Goal: Task Accomplishment & Management: Manage account settings

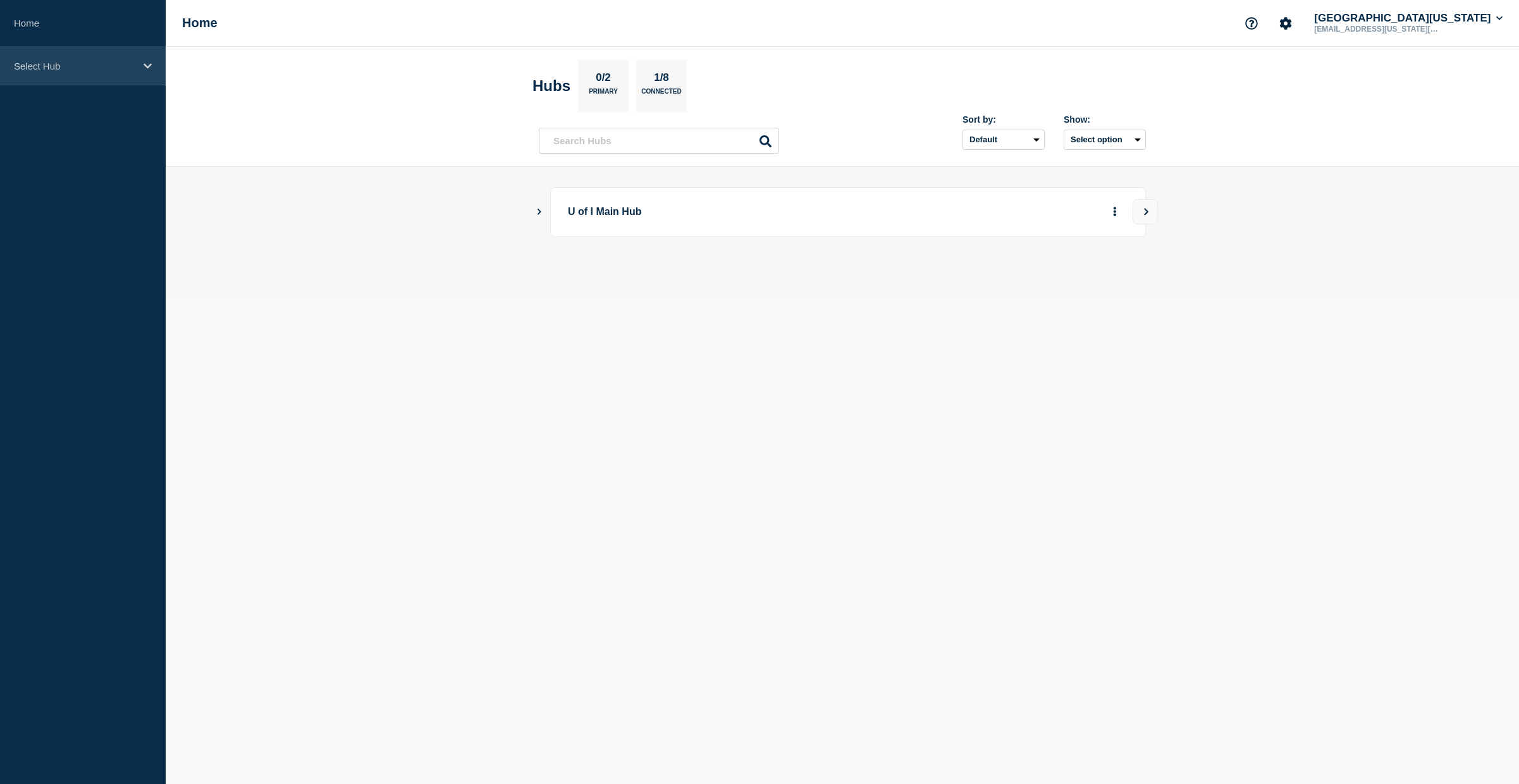
click at [155, 65] on div "Select Hub" at bounding box center [82, 66] width 166 height 38
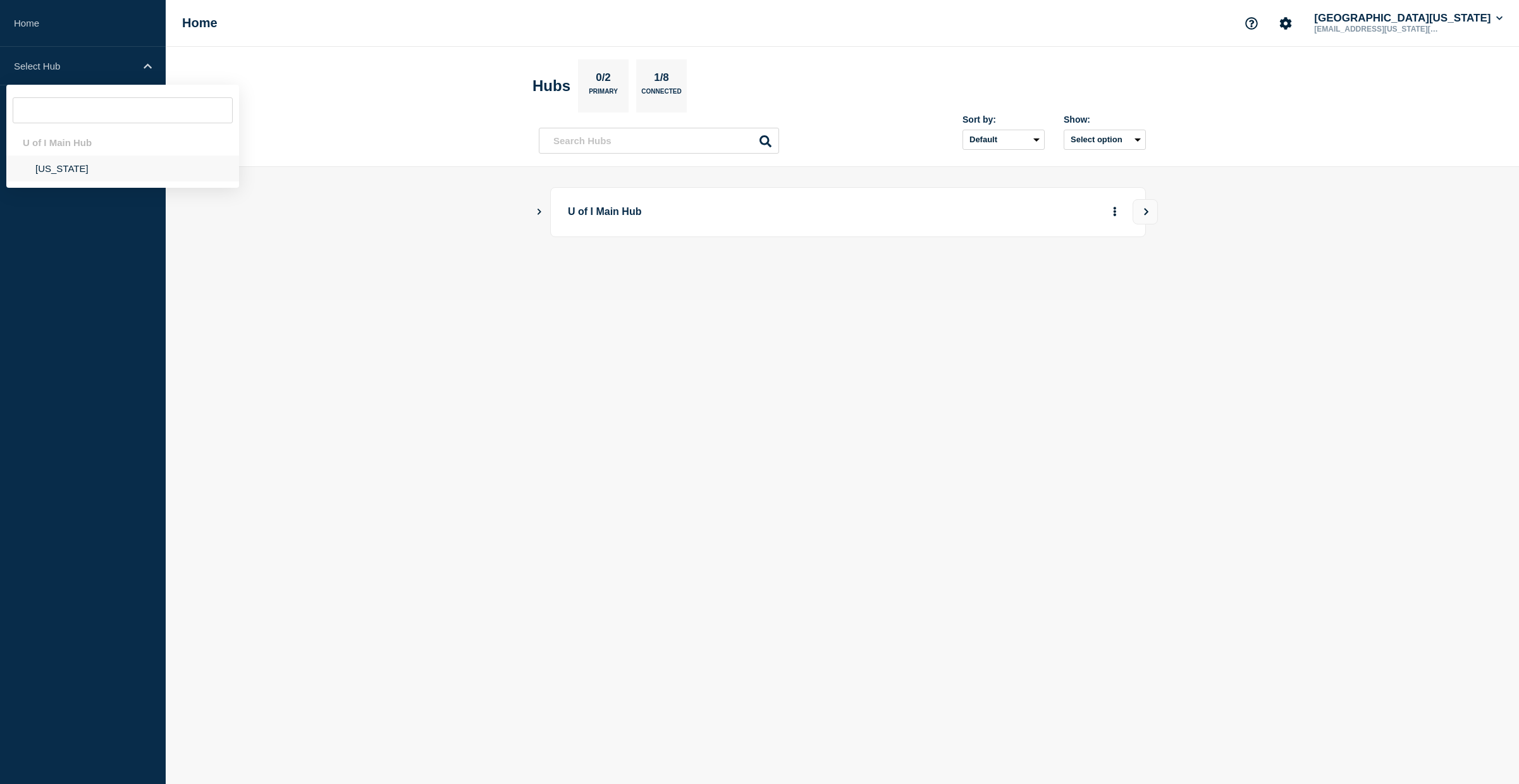
click at [34, 176] on li "[US_STATE]" at bounding box center [123, 168] width 233 height 26
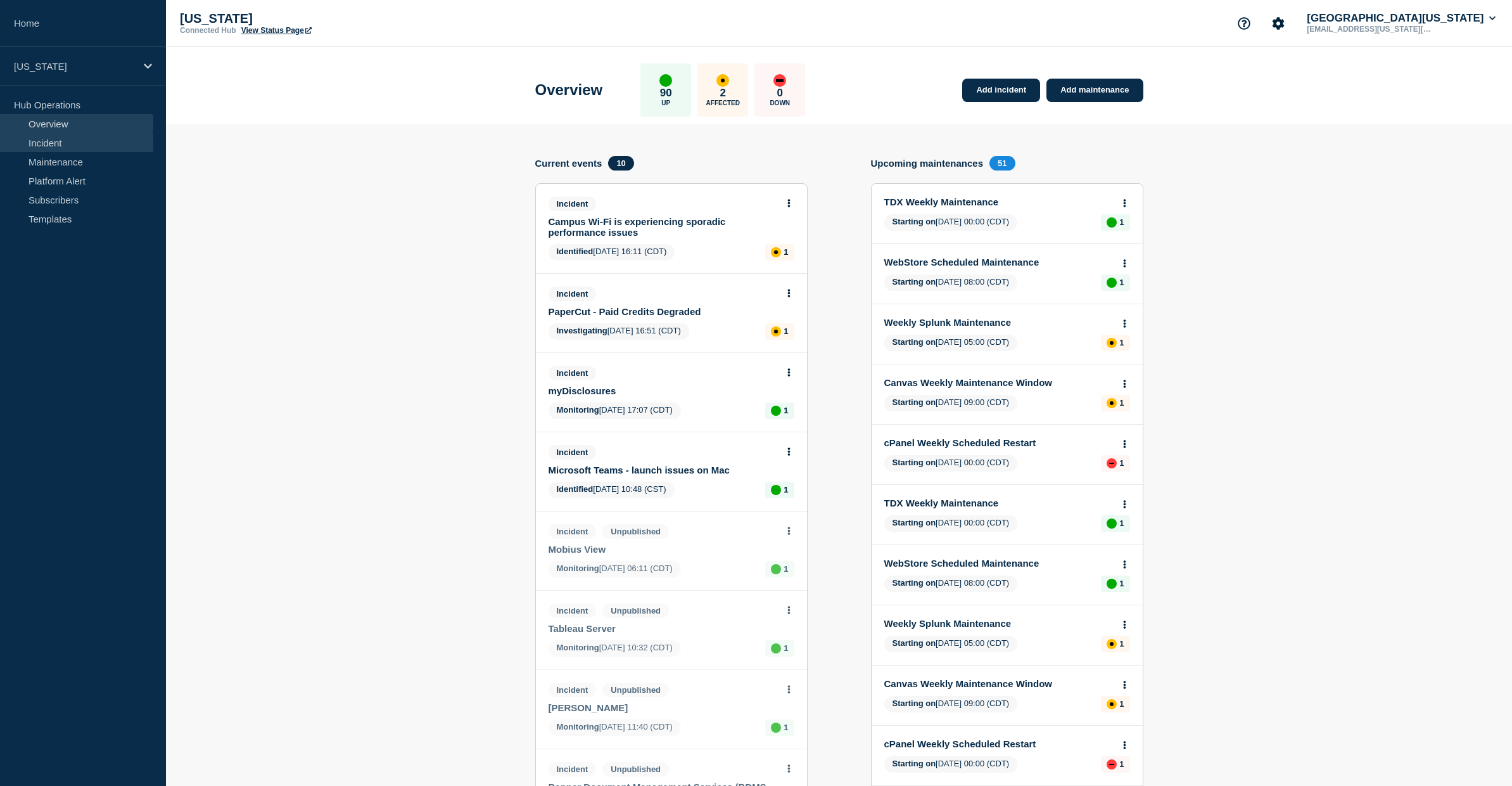
click at [58, 145] on link "Incident" at bounding box center [77, 142] width 153 height 19
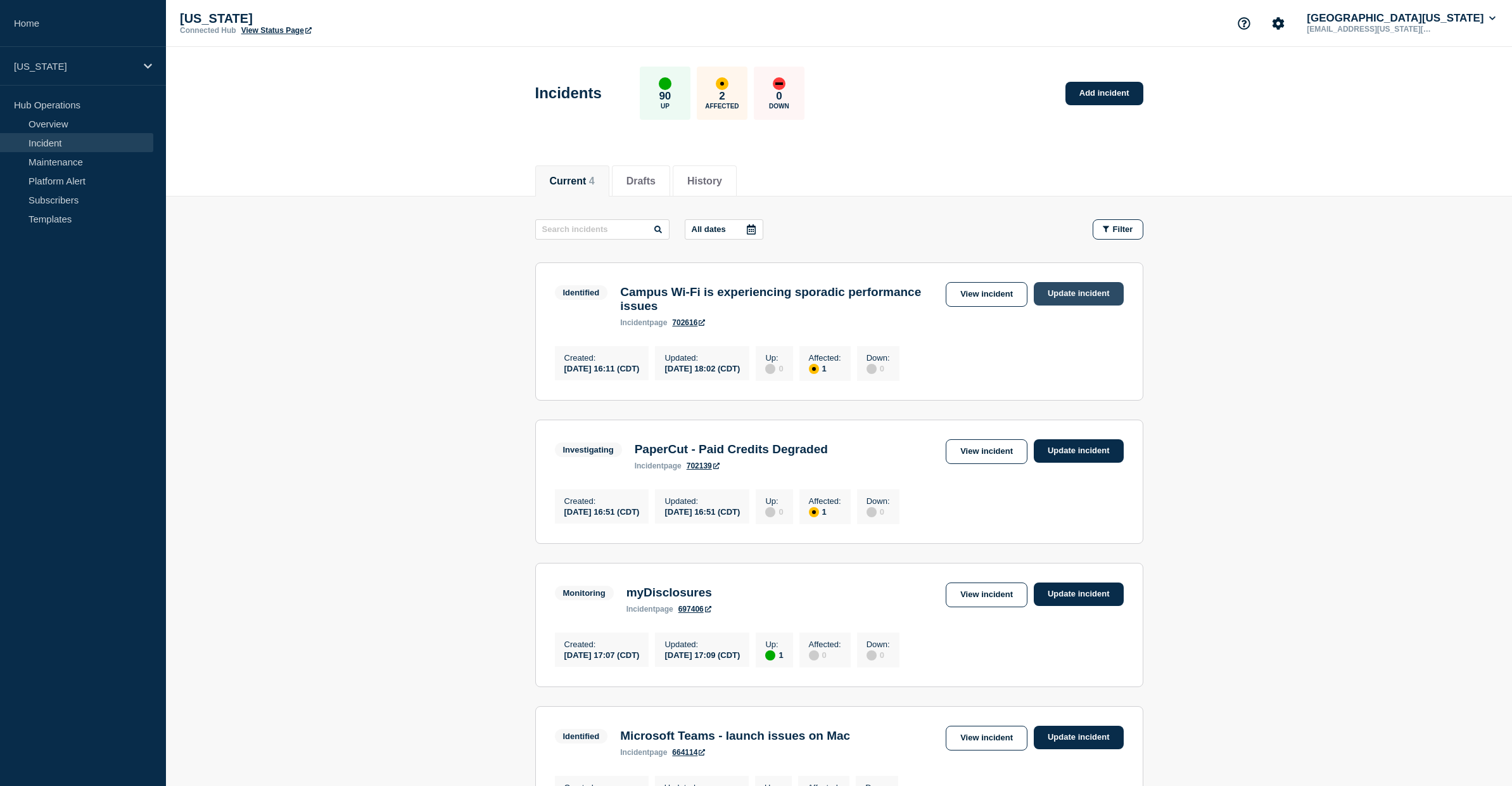
click at [1055, 293] on link "Update incident" at bounding box center [1079, 294] width 90 height 23
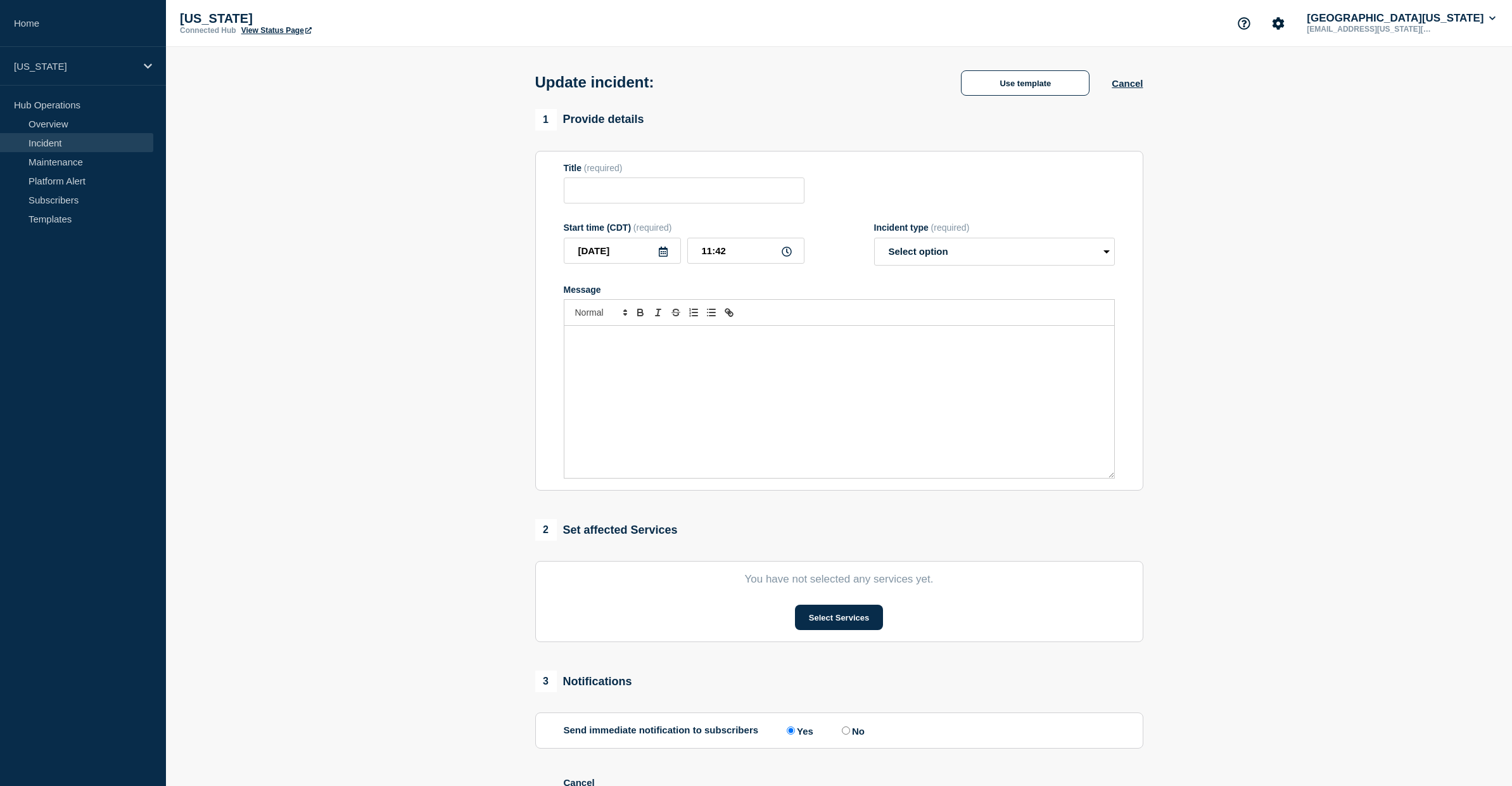
type input "Campus Wi-Fi is experiencing sporadic performance issues"
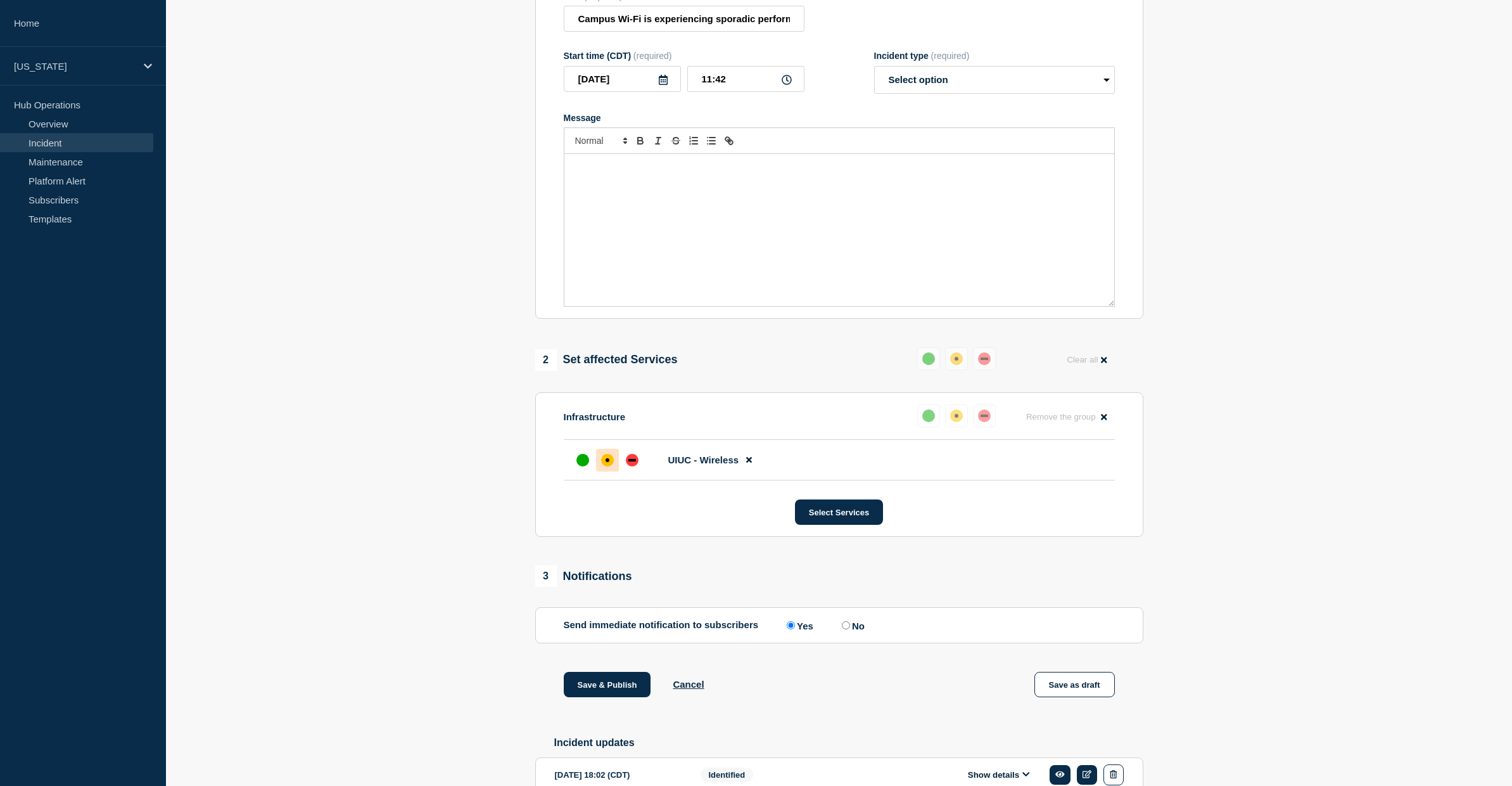
scroll to position [411, 0]
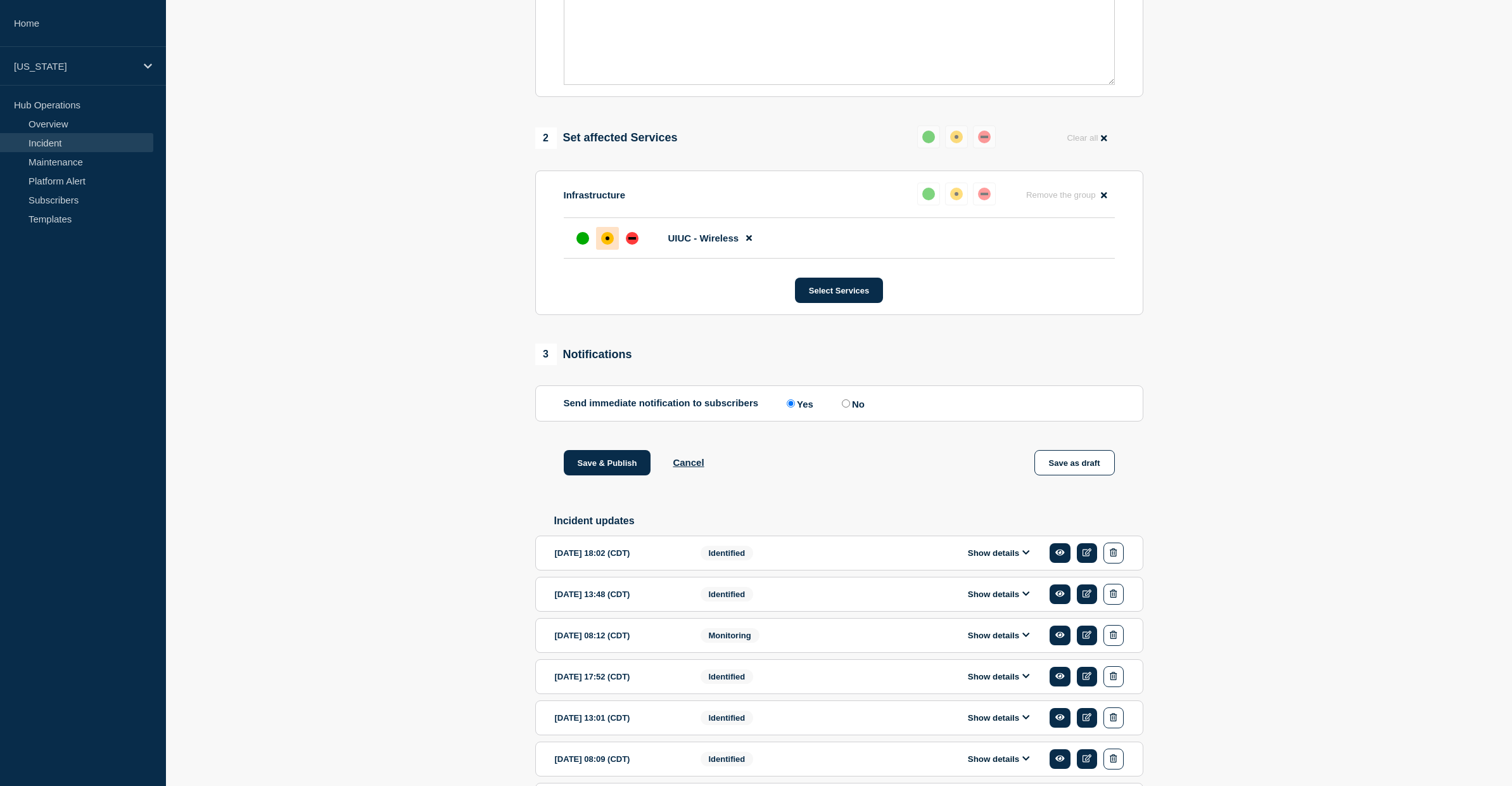
click at [1000, 559] on button "Show details" at bounding box center [999, 553] width 69 height 11
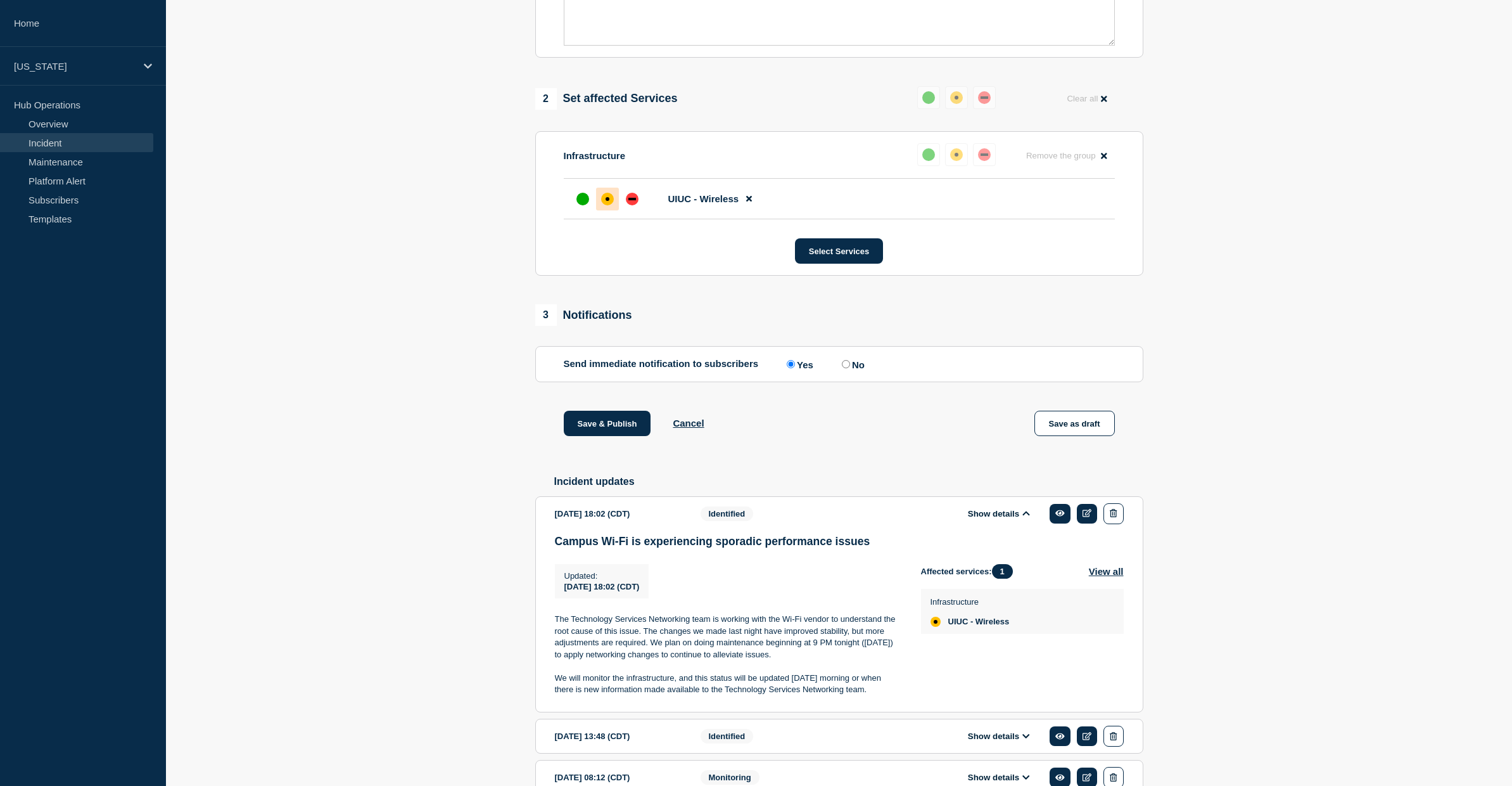
scroll to position [453, 0]
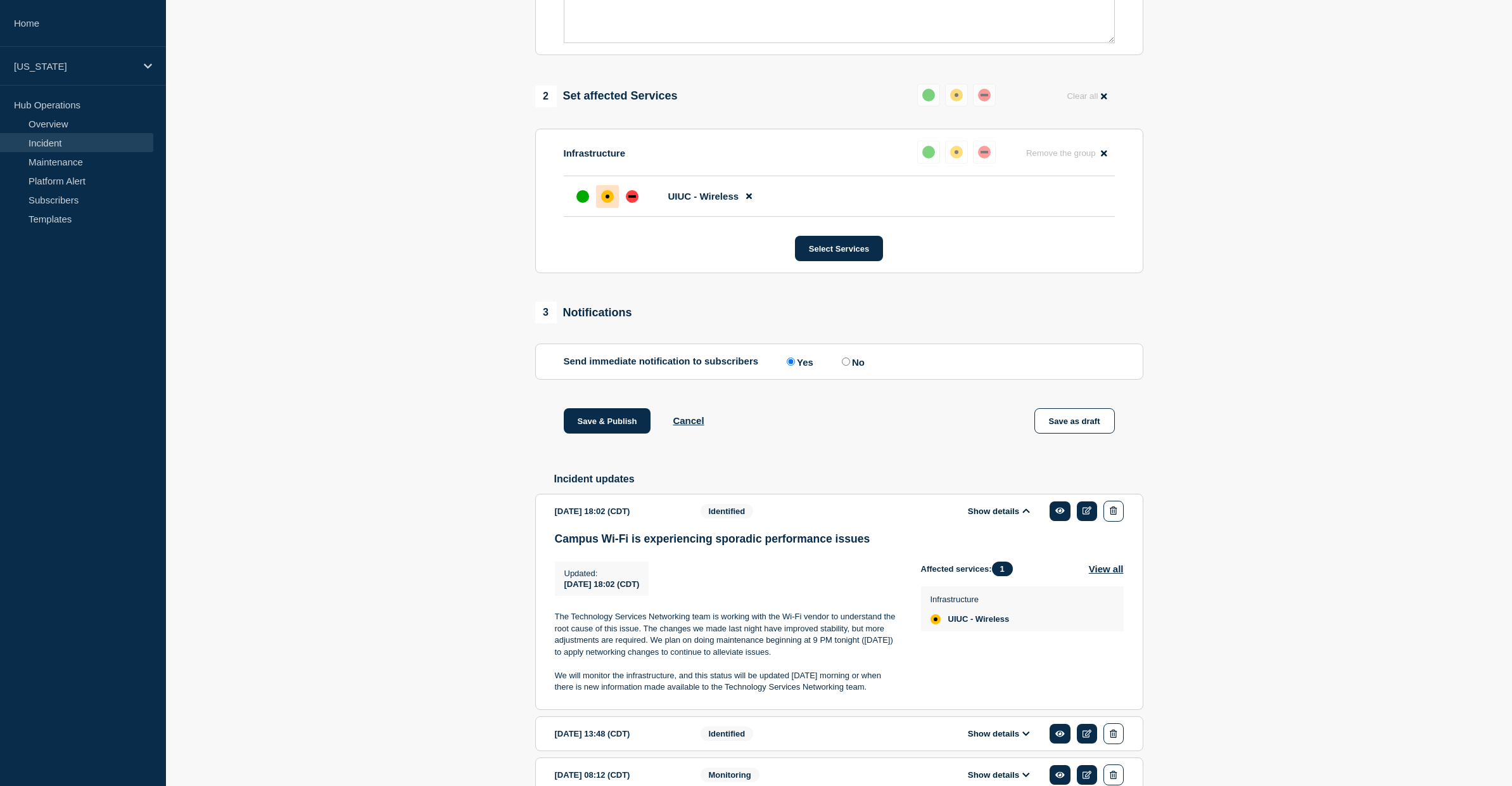
click at [606, 651] on p "The Technology Services Networking team is working with the Wi-Fi vendor to und…" at bounding box center [728, 634] width 346 height 47
drag, startPoint x: 556, startPoint y: 639, endPoint x: 799, endPoint y: 717, distance: 255.2
click at [799, 703] on div "Campus Wi-Fi is experiencing sporadic performance issues Updated : [DATE] 18:02…" at bounding box center [839, 617] width 569 height 171
copy div "The Technology Services Networking team is working with the Wi-Fi vendor to und…"
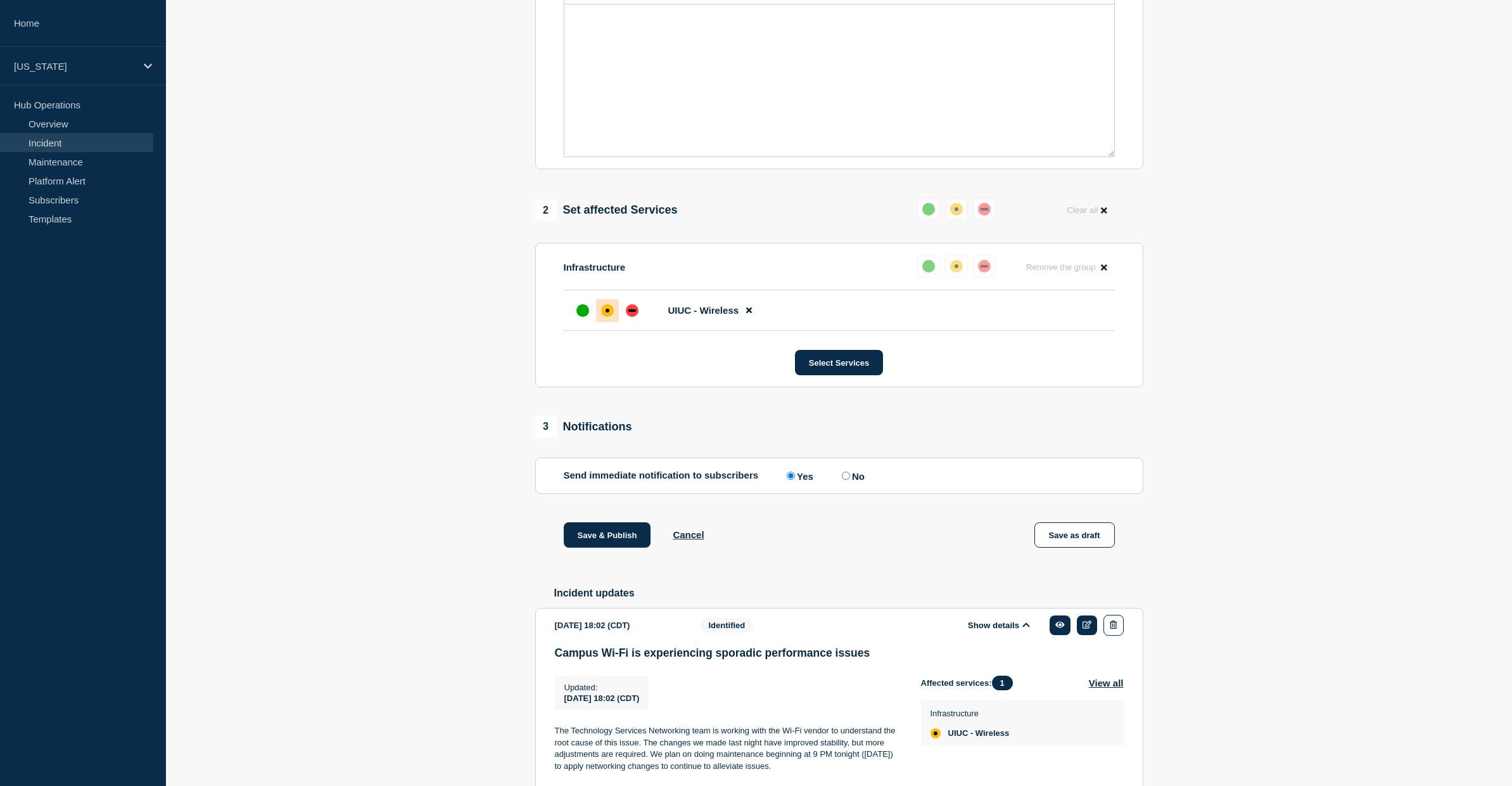
scroll to position [0, 0]
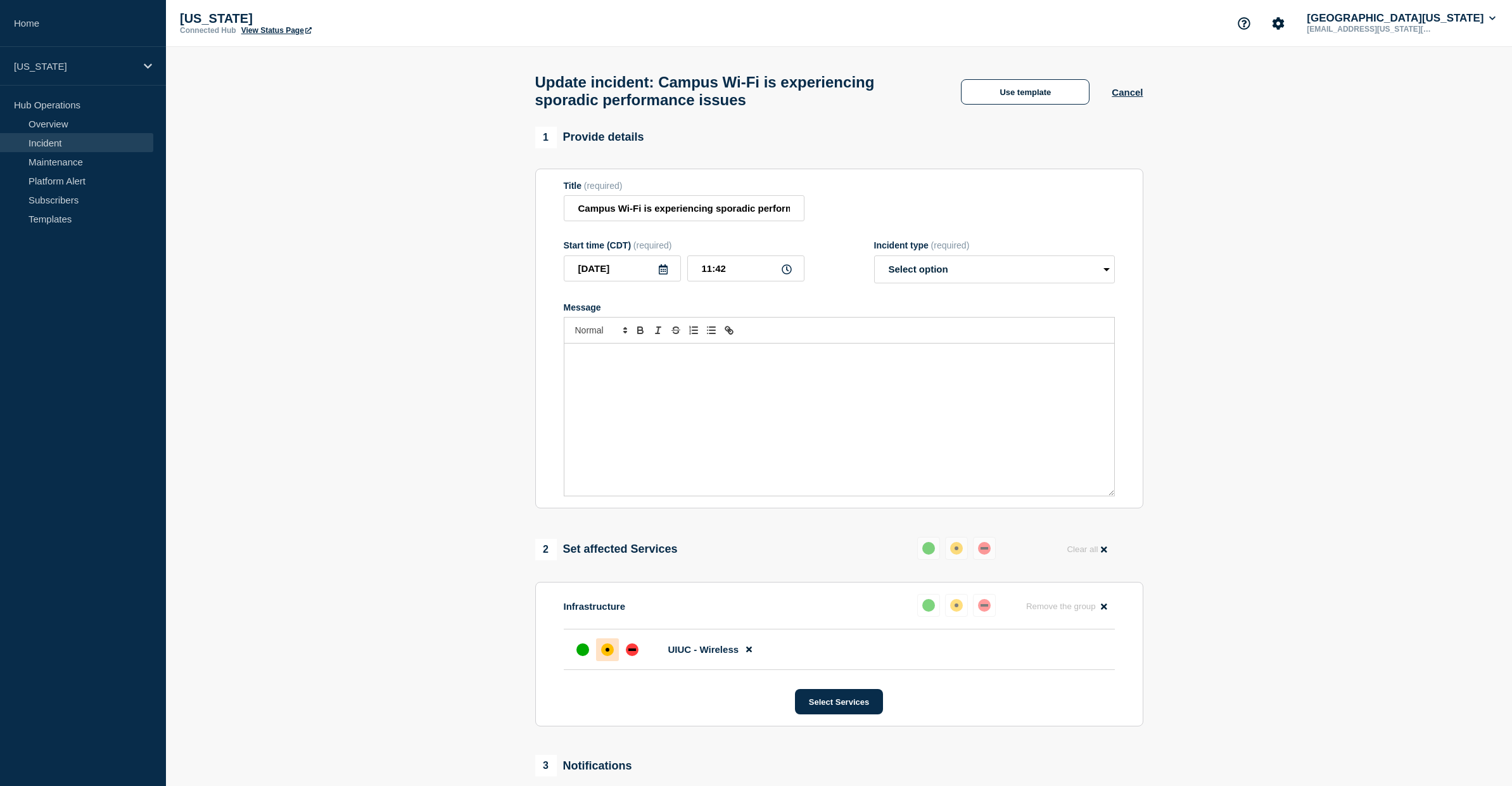
click at [691, 446] on div "Message" at bounding box center [839, 420] width 550 height 152
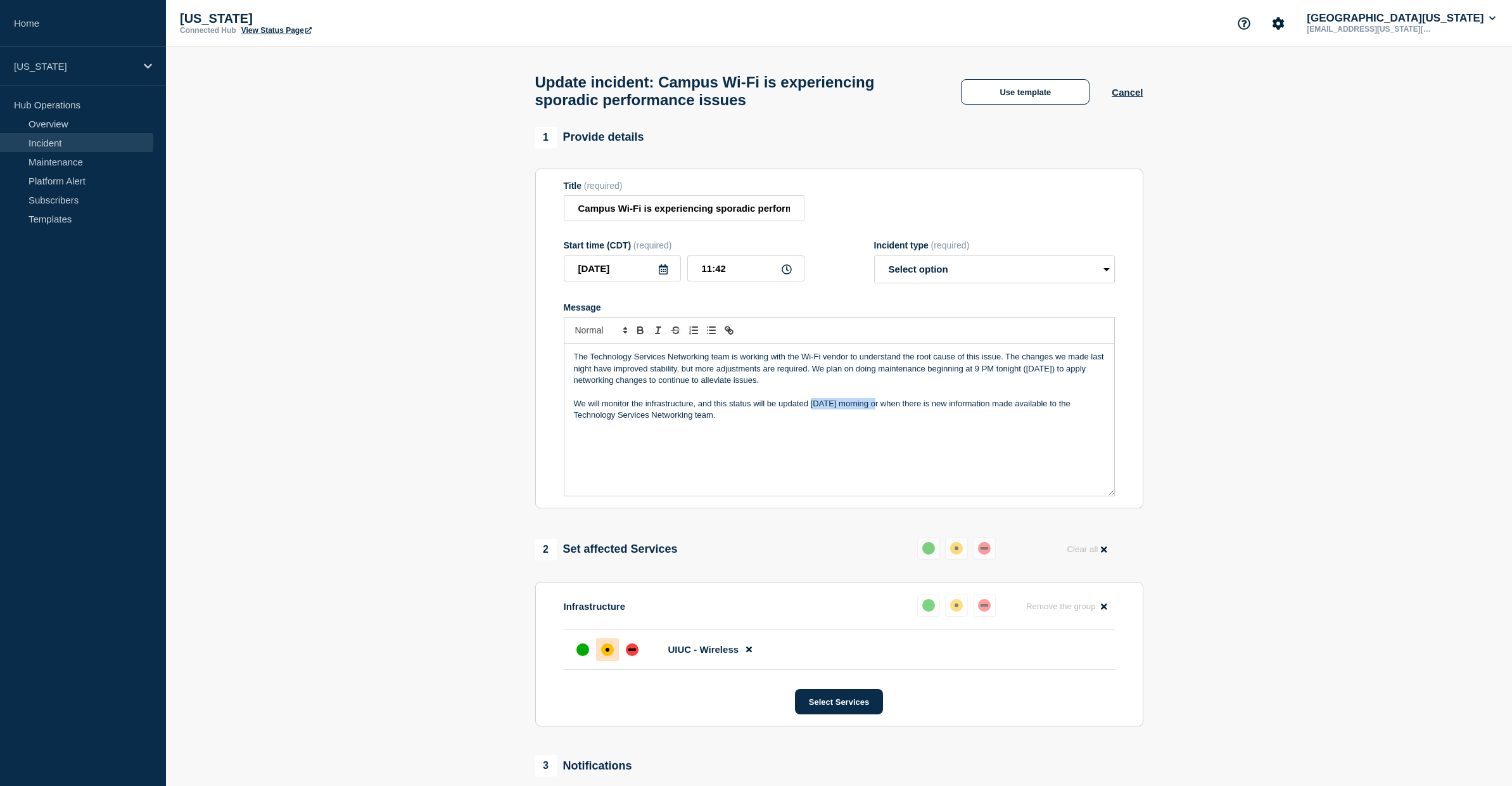
drag, startPoint x: 810, startPoint y: 416, endPoint x: 876, endPoint y: 416, distance: 66.0
click at [876, 416] on p "We will monitor the infrastructure, and this status will be updated [DATE] morn…" at bounding box center [839, 409] width 531 height 23
click at [677, 382] on p "The Technology Services Networking team is working with the Wi-Fi vendor to und…" at bounding box center [839, 368] width 531 height 35
click at [764, 386] on p "The Technology Services Networking team is working with the Wi-Fi vendor to und…" at bounding box center [839, 368] width 531 height 35
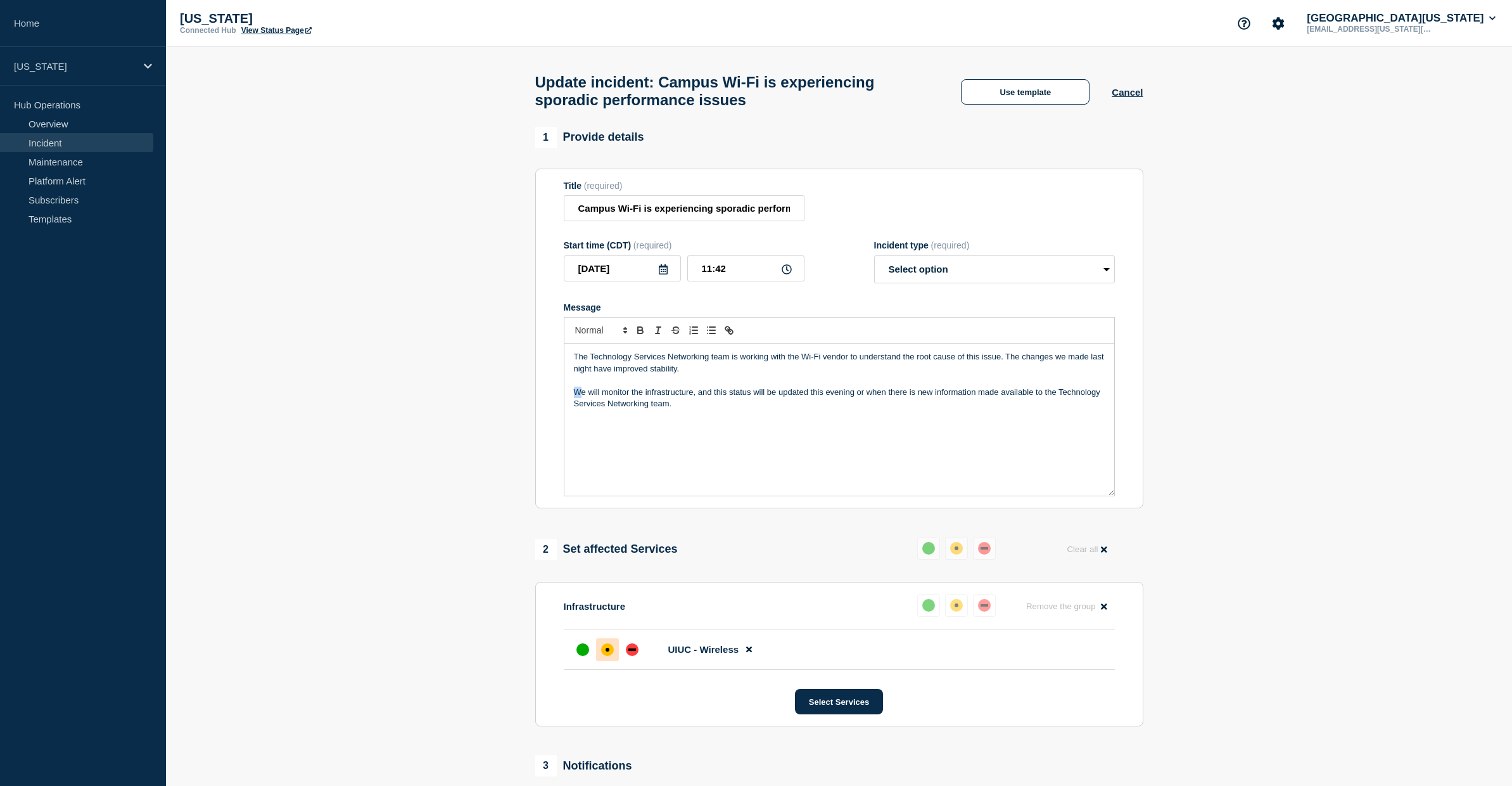
click at [577, 405] on p "We will monitor the infrastructure, and this status will be updated this evenin…" at bounding box center [839, 398] width 531 height 23
click at [731, 404] on p "Technology Services Networking team will monitor the infrastructure, and this s…" at bounding box center [839, 398] width 531 height 23
drag, startPoint x: 1055, startPoint y: 368, endPoint x: 1065, endPoint y: 369, distance: 10.0
click at [1065, 369] on p "The Technology Services Networking team is working with the Wi-Fi vendor to und…" at bounding box center [839, 362] width 531 height 23
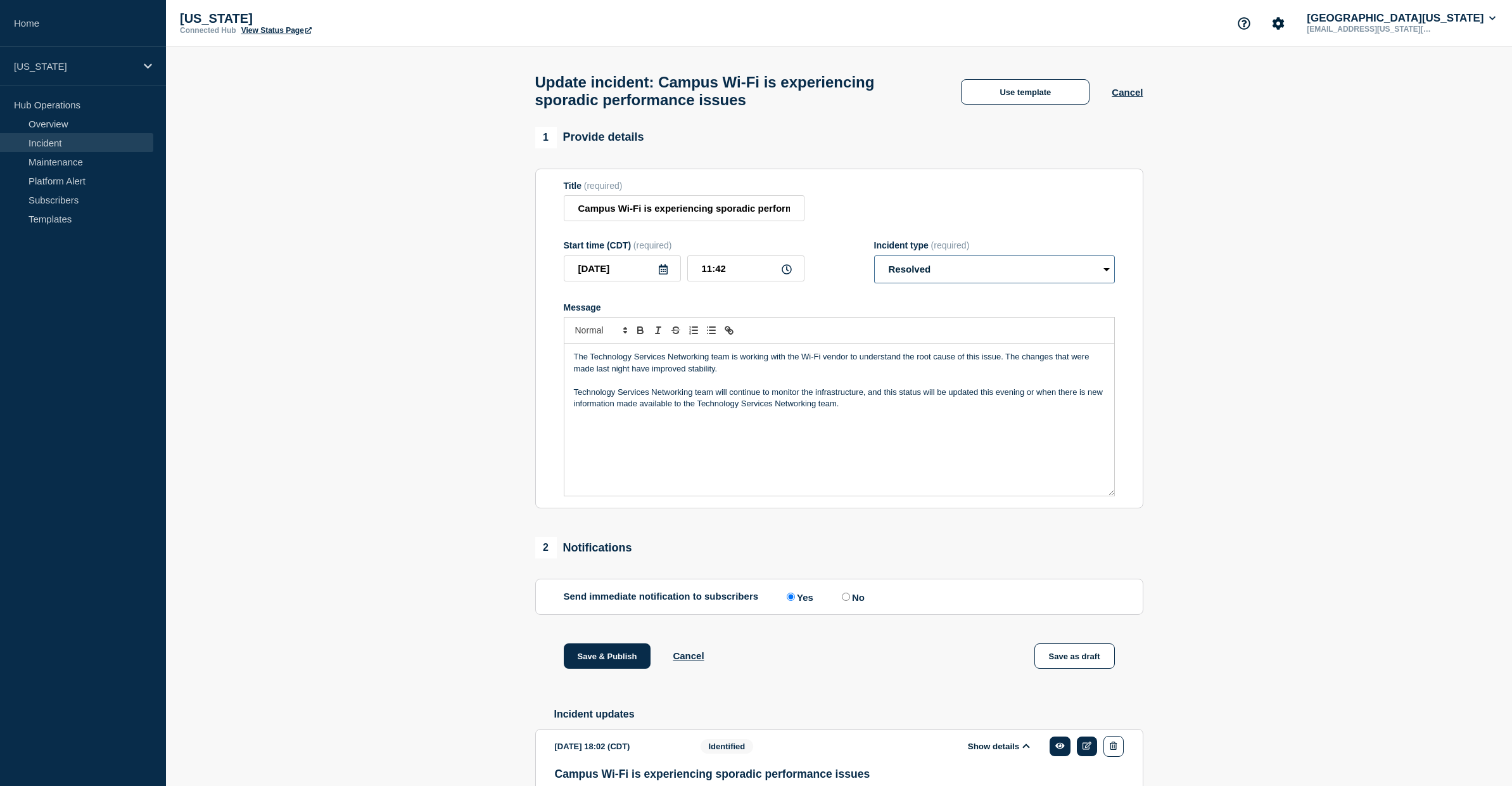
select select "monitoring"
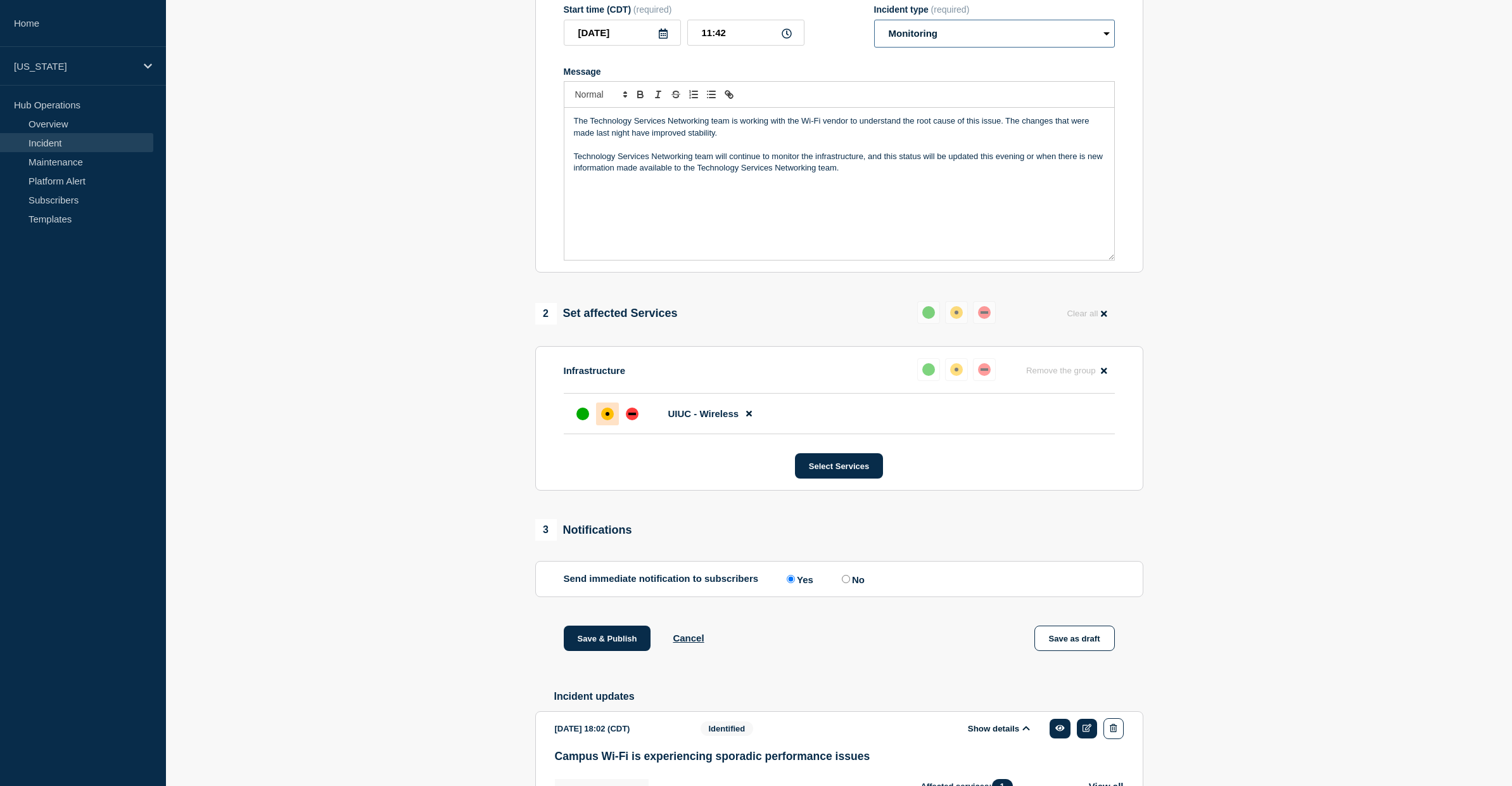
scroll to position [495, 0]
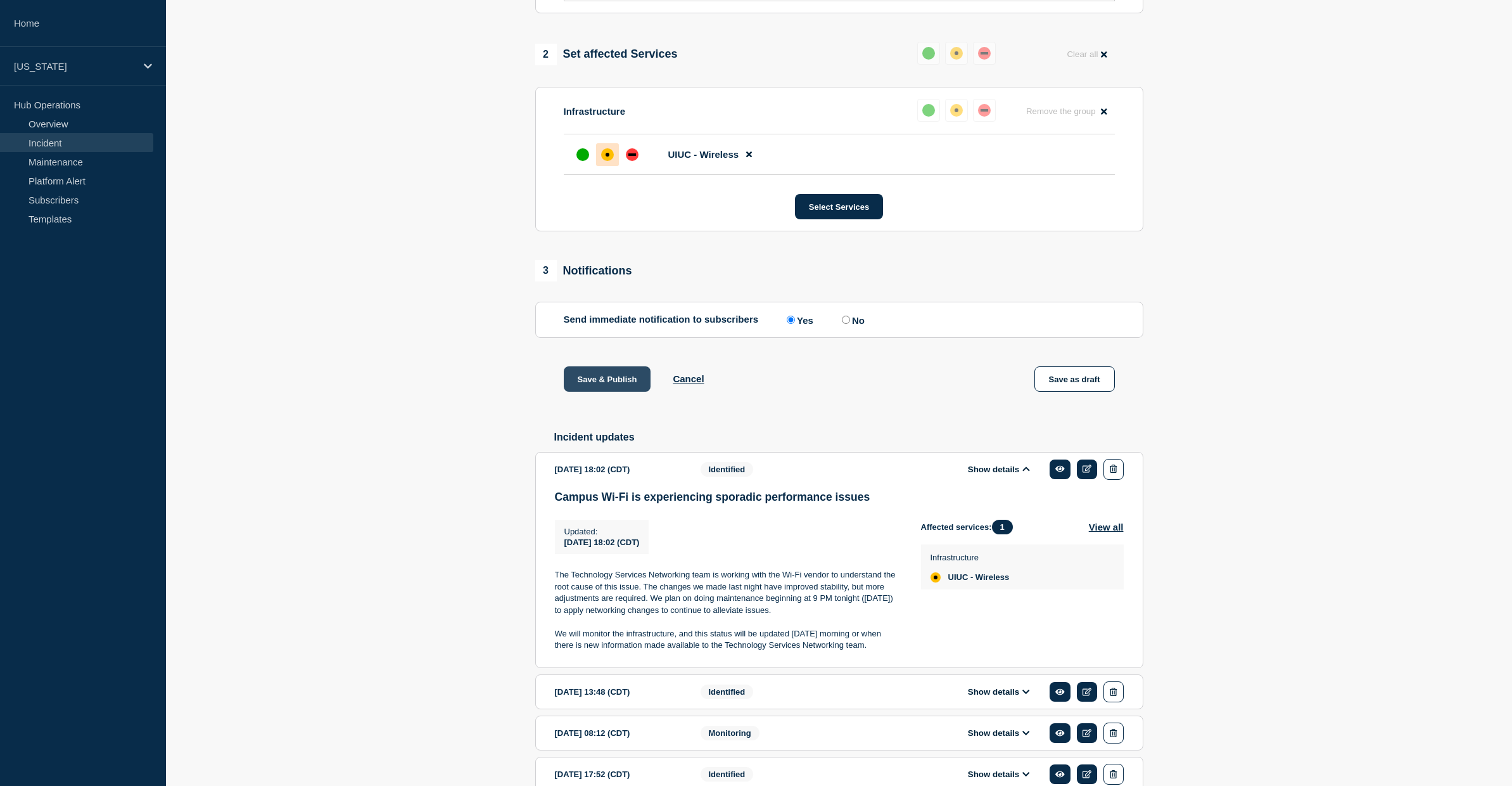
click at [612, 391] on button "Save & Publish" at bounding box center [607, 379] width 87 height 25
